Goal: Transaction & Acquisition: Book appointment/travel/reservation

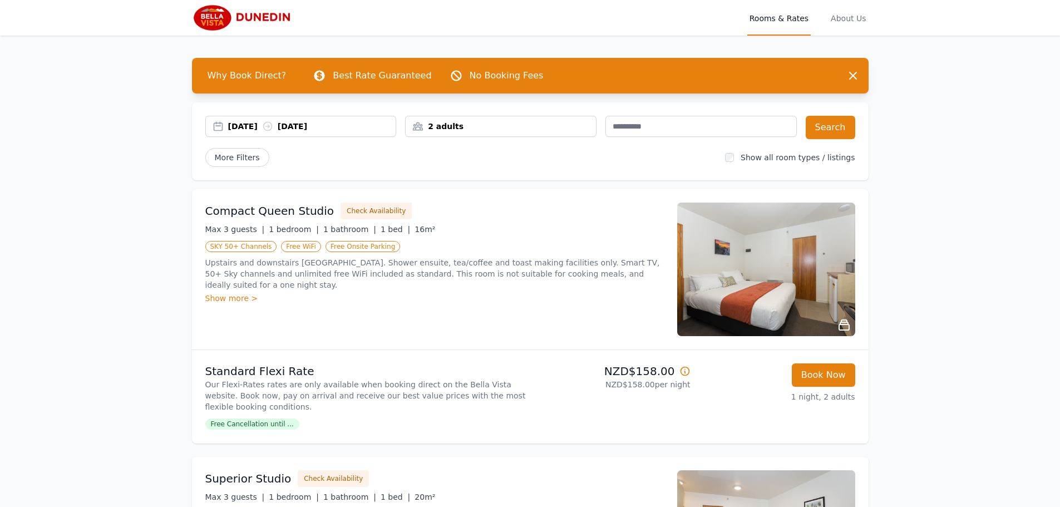
click at [250, 126] on div "29 Aug 2025 30 Aug 2025" at bounding box center [312, 126] width 168 height 11
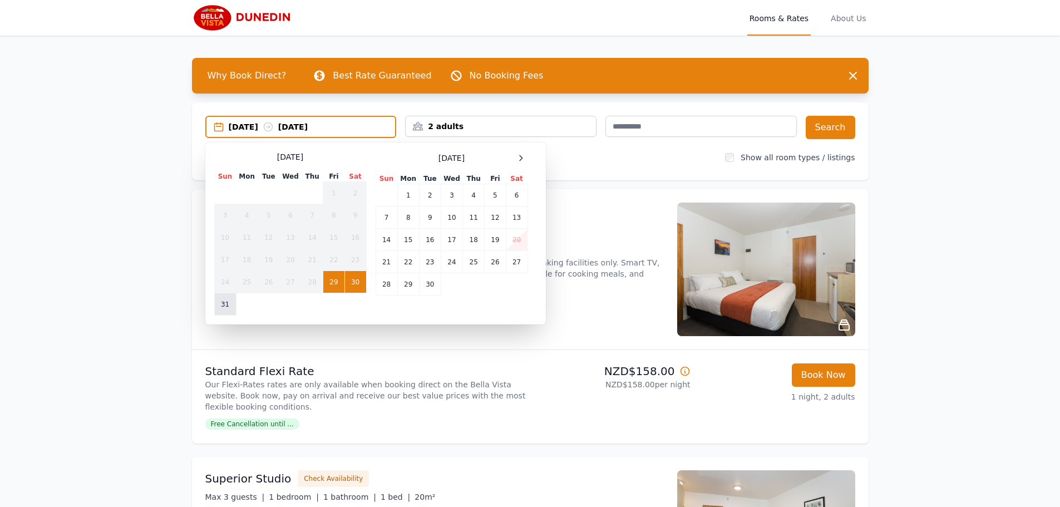
click at [222, 304] on td "31" at bounding box center [225, 304] width 22 height 22
click at [416, 194] on td "1" at bounding box center [408, 195] width 22 height 22
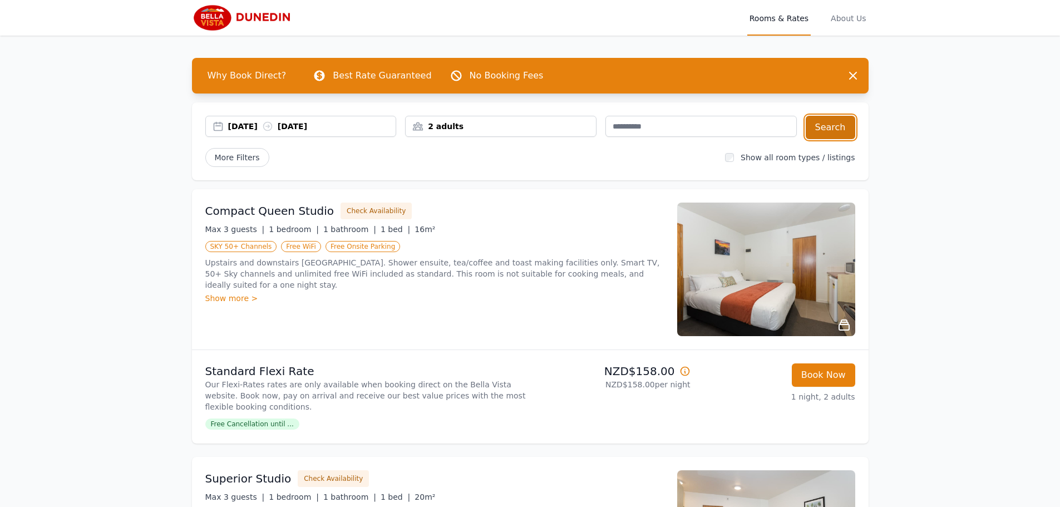
click at [833, 128] on button "Search" at bounding box center [831, 127] width 50 height 23
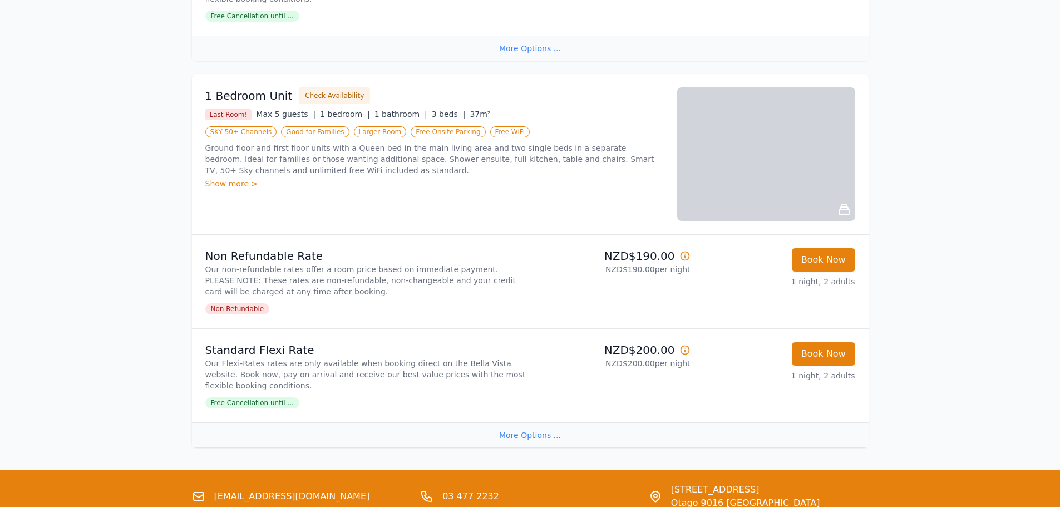
scroll to position [890, 0]
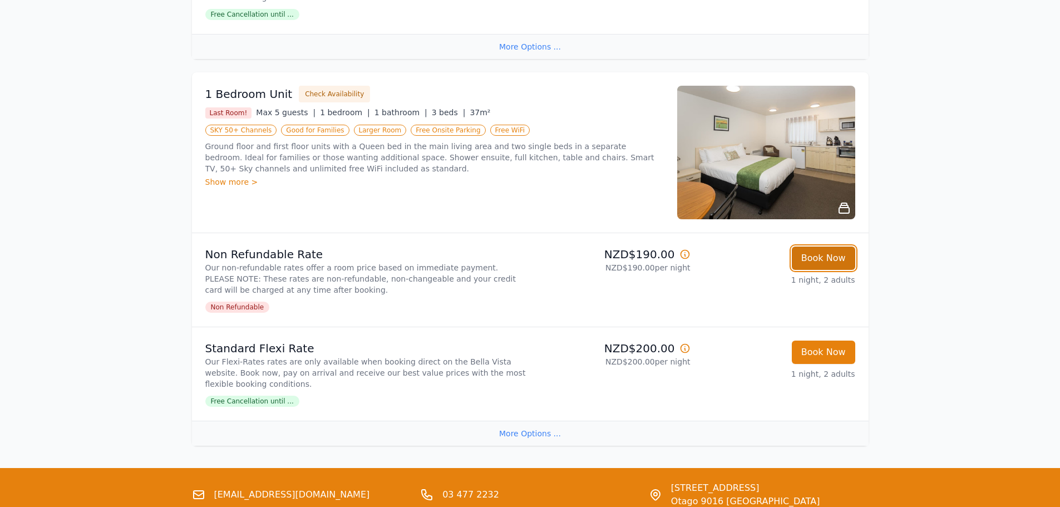
click at [822, 260] on button "Book Now" at bounding box center [823, 257] width 63 height 23
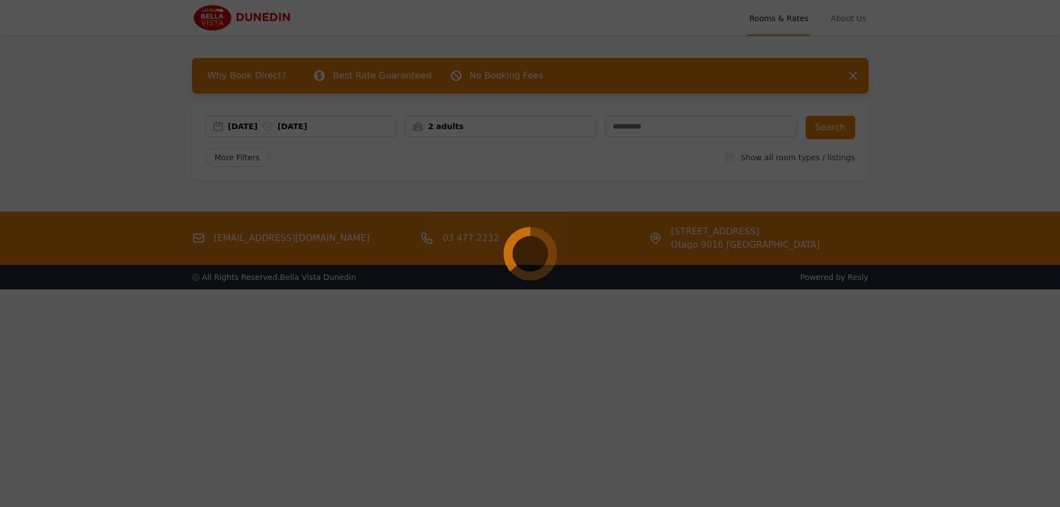
select select "**"
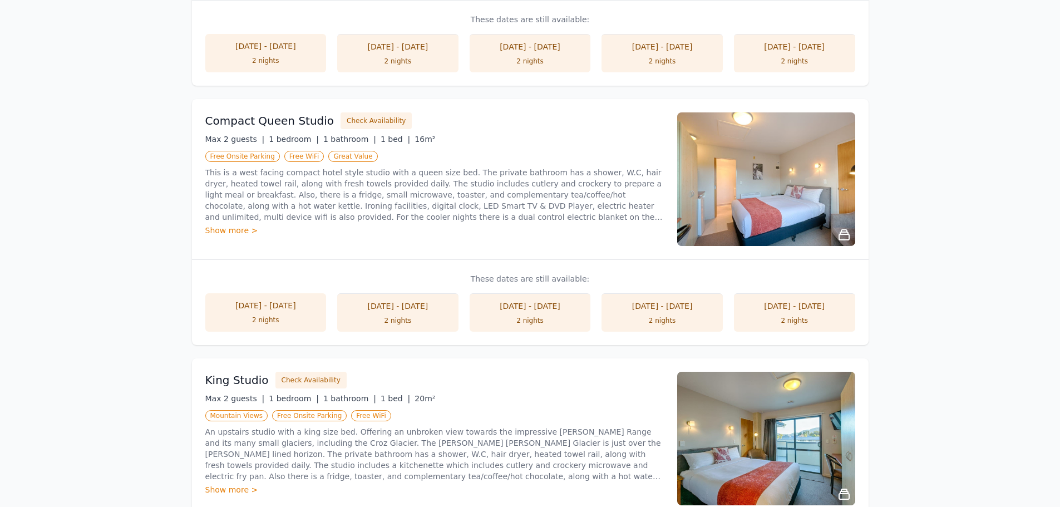
scroll to position [612, 0]
